Goal: Information Seeking & Learning: Learn about a topic

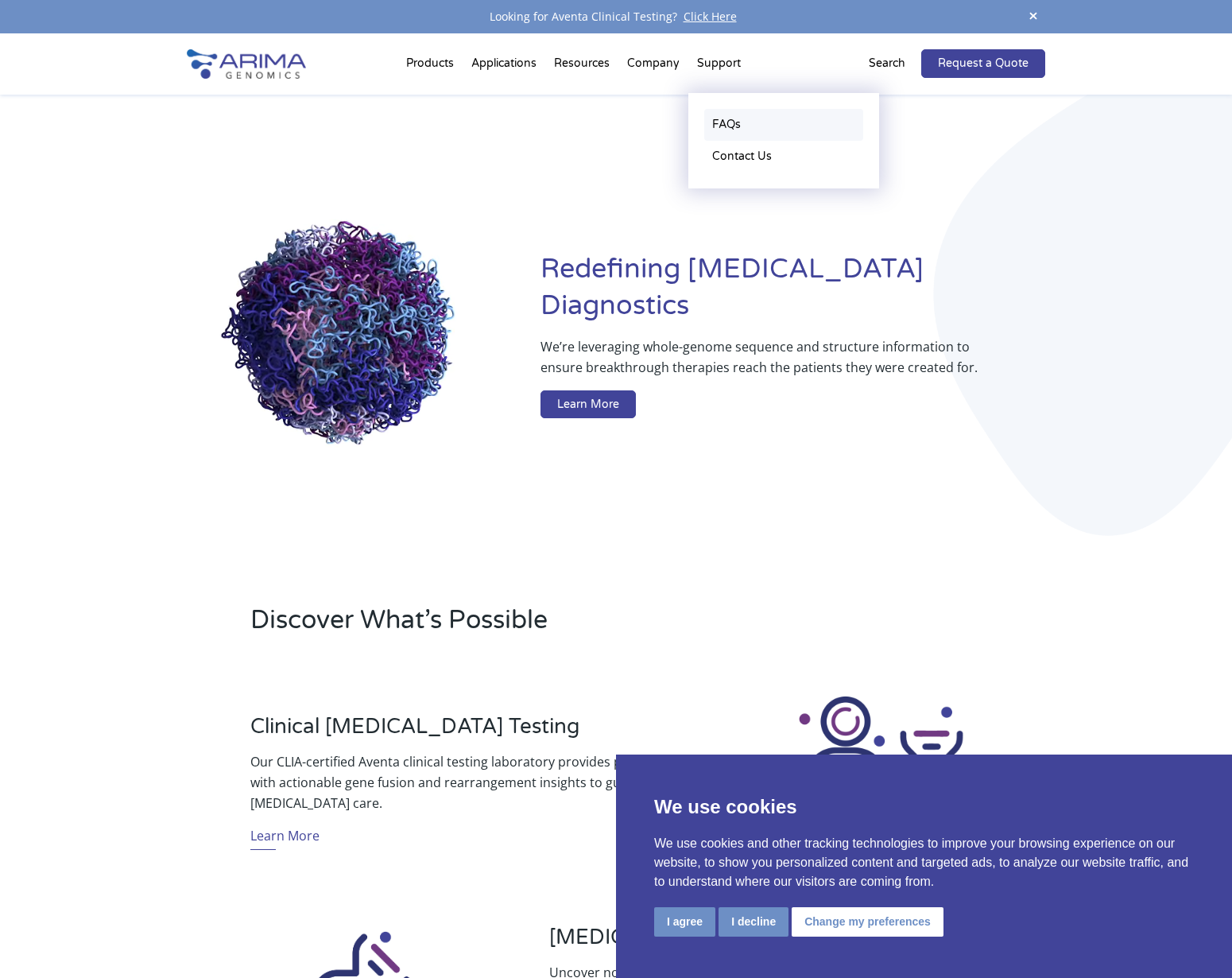
click at [722, 124] on link "FAQs" at bounding box center [784, 125] width 159 height 32
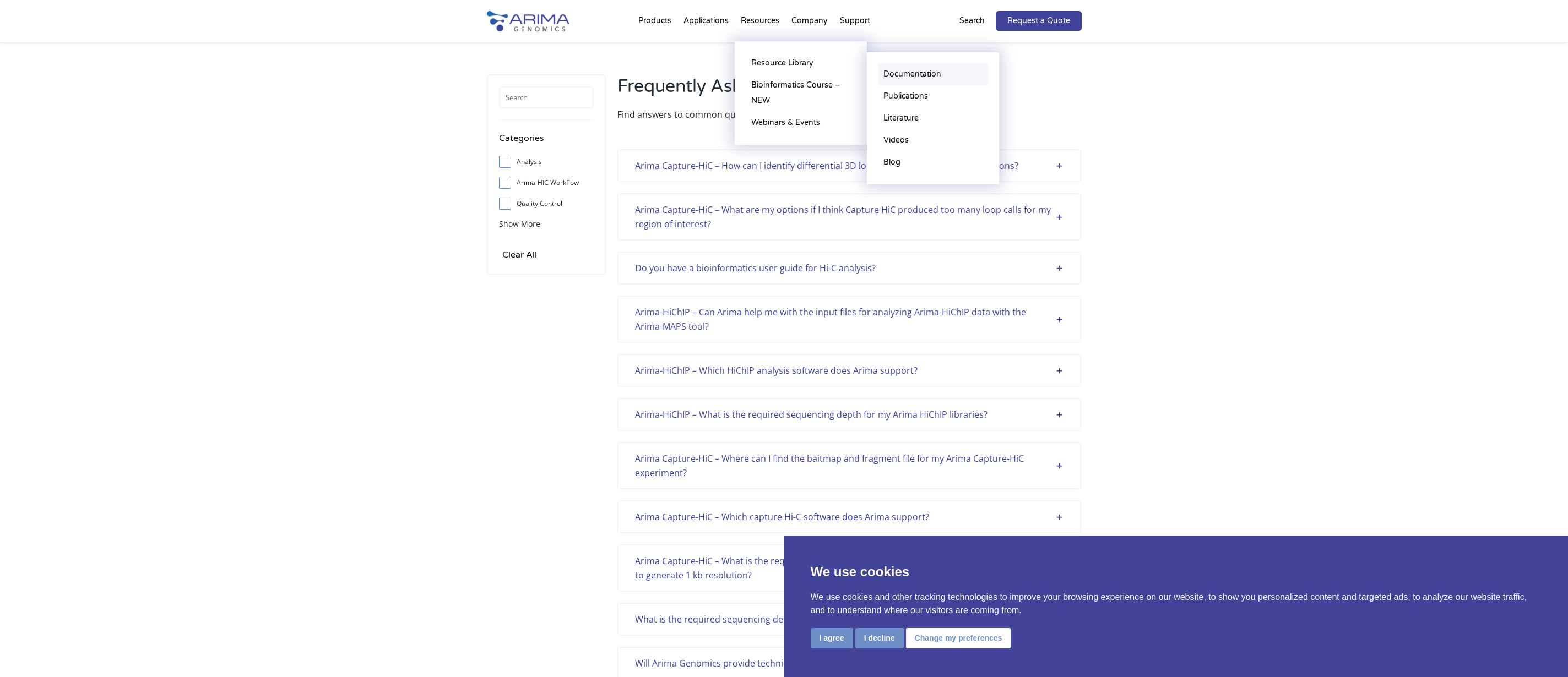
click at [853, 70] on link "Documentation" at bounding box center [933, 74] width 110 height 22
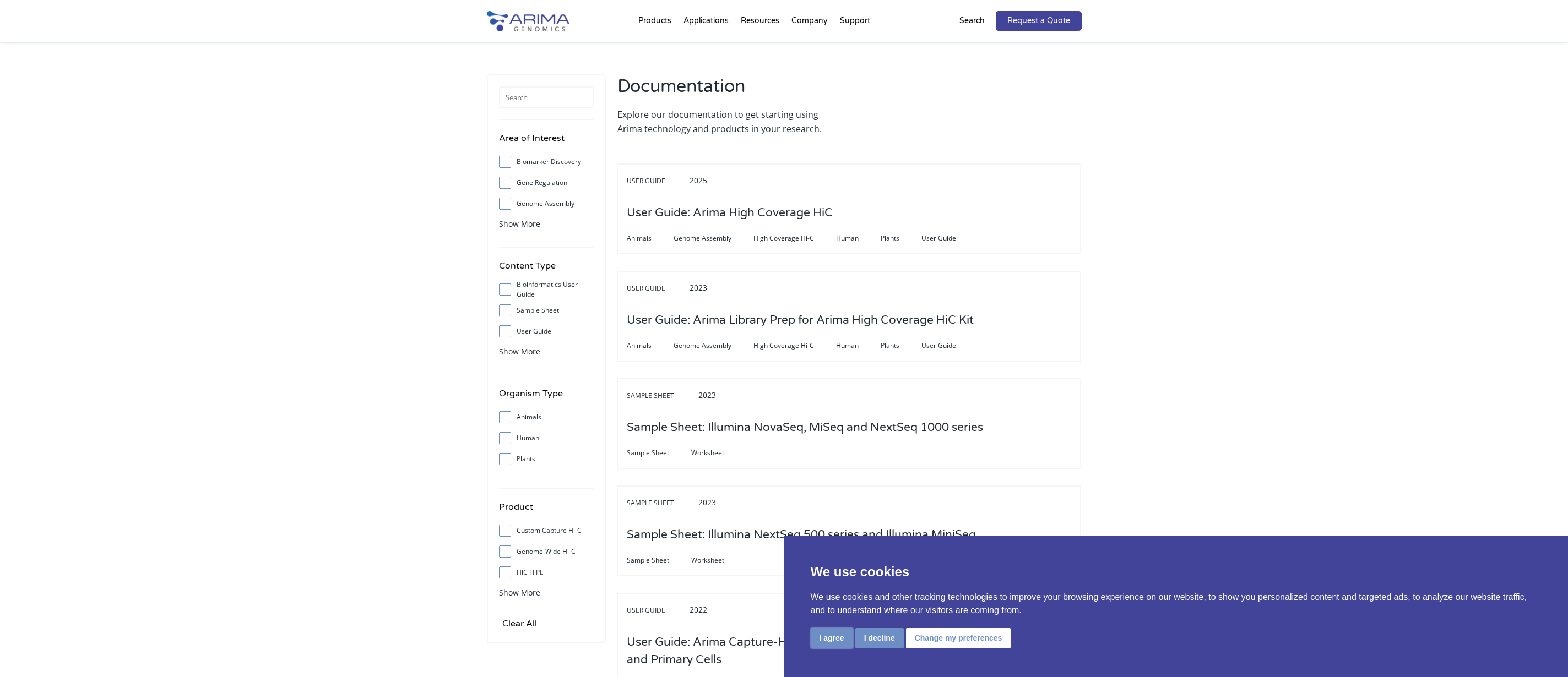
click at [831, 640] on button "I agree" at bounding box center [832, 637] width 43 height 20
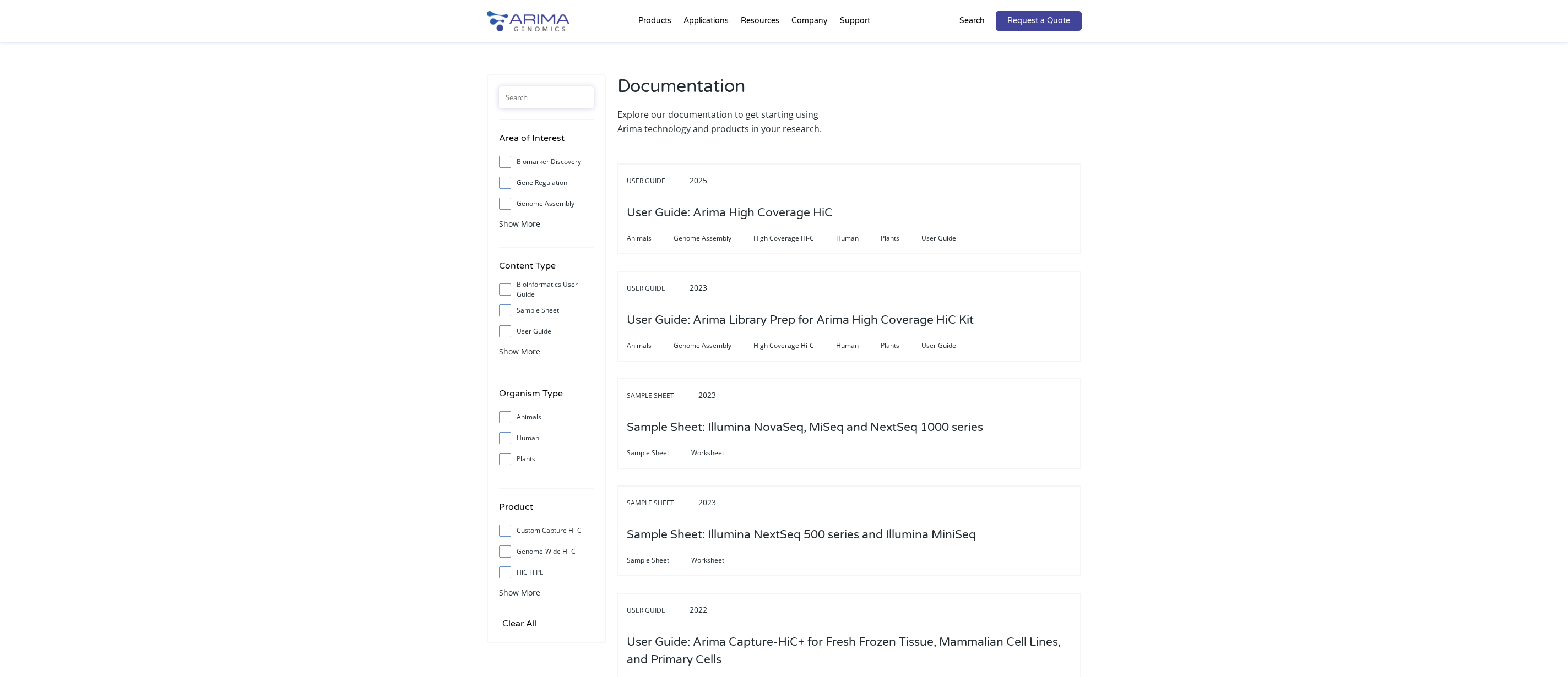
click at [542, 107] on input "text" at bounding box center [547, 97] width 95 height 22
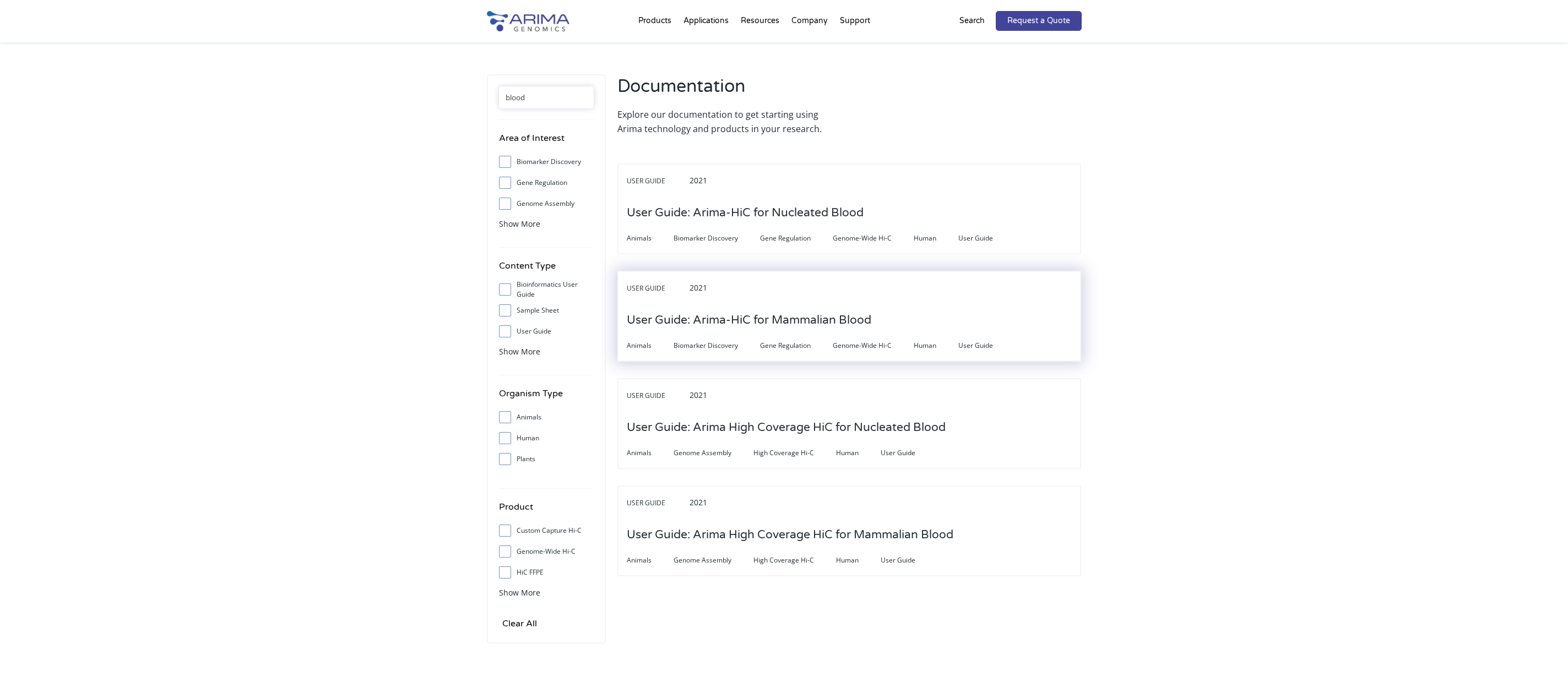
type input "blood"
click at [955, 318] on div "User Guide 2021 User Guide: Arima-HiC for Mammalian Blood Animals Biomarker Dis…" at bounding box center [849, 316] width 464 height 91
click at [821, 320] on h3 "User Guide: Arima-HiC for Mammalian Blood" at bounding box center [749, 321] width 245 height 34
